Goal: Information Seeking & Learning: Learn about a topic

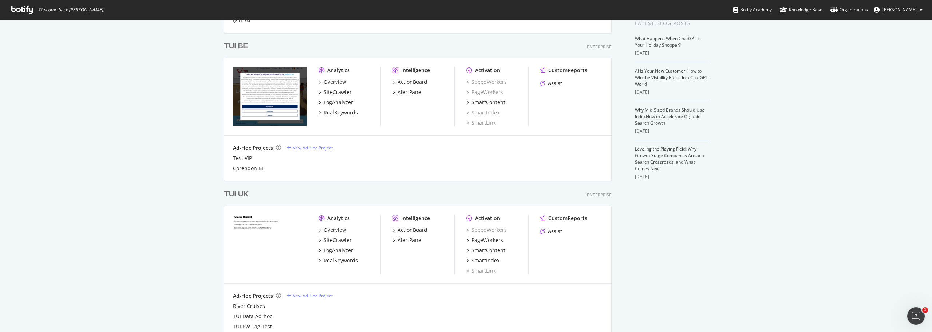
scroll to position [2231, 388]
click at [234, 192] on div "TUI UK" at bounding box center [236, 194] width 25 height 11
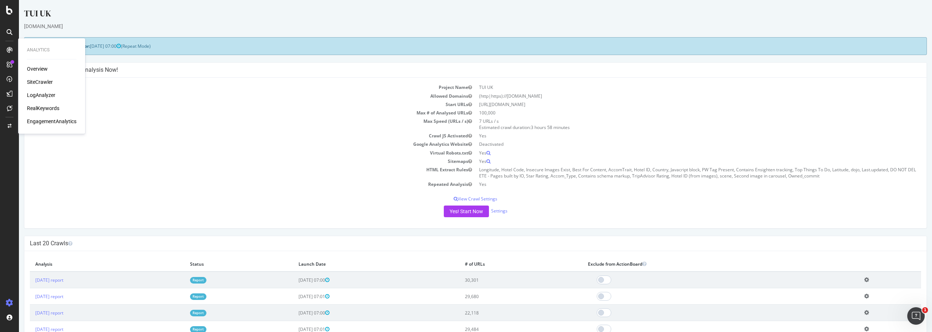
click at [34, 67] on div "Overview" at bounding box center [37, 68] width 21 height 7
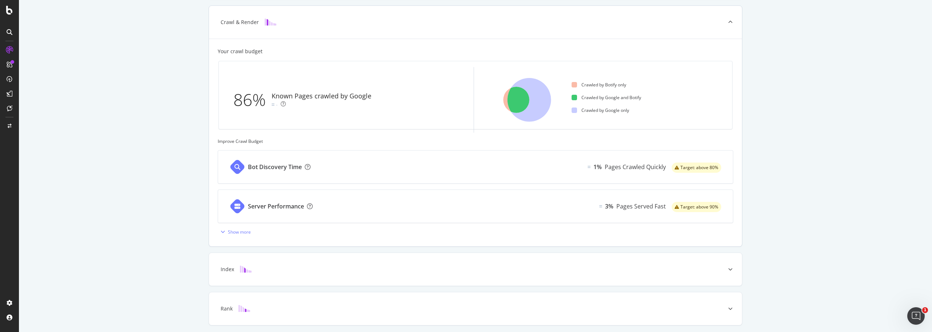
scroll to position [194, 0]
